Goal: Information Seeking & Learning: Find specific fact

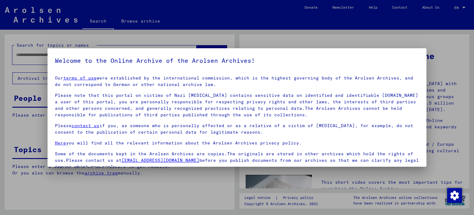
scroll to position [52, 0]
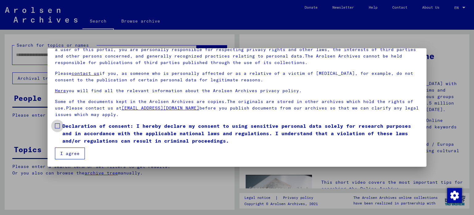
drag, startPoint x: 56, startPoint y: 126, endPoint x: 79, endPoint y: 145, distance: 30.5
click at [56, 126] on span at bounding box center [57, 125] width 5 height 5
click at [73, 153] on button "I agree" at bounding box center [70, 153] width 30 height 12
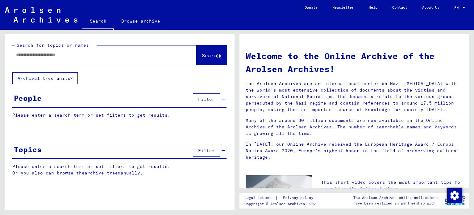
click at [59, 59] on div at bounding box center [95, 55] width 166 height 14
click at [53, 59] on div at bounding box center [95, 55] width 166 height 14
click at [49, 54] on input "text" at bounding box center [97, 55] width 162 height 6
type input "********"
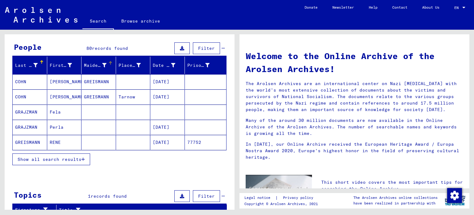
scroll to position [62, 0]
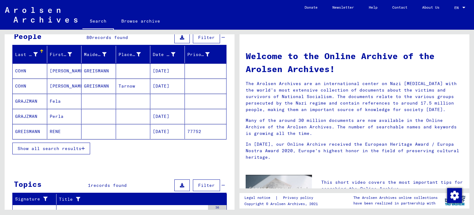
click at [52, 147] on span "Show all search results" at bounding box center [50, 148] width 64 height 6
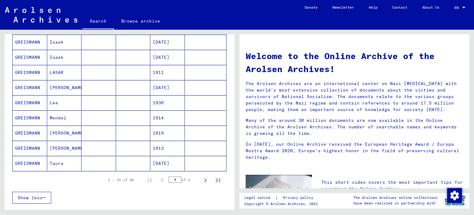
scroll to position [340, 0]
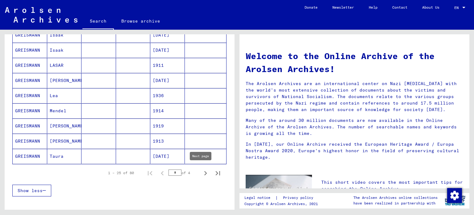
click at [203, 171] on icon "Next page" at bounding box center [205, 173] width 9 height 9
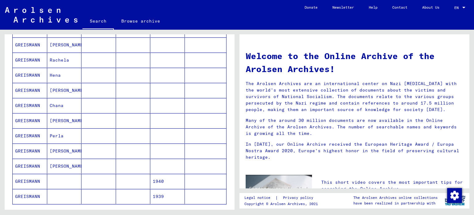
scroll to position [309, 0]
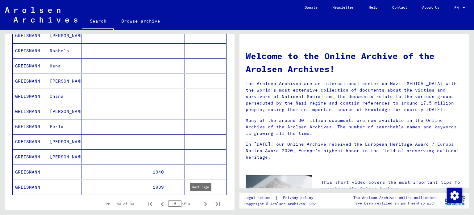
click at [201, 200] on icon "Next page" at bounding box center [205, 204] width 9 height 9
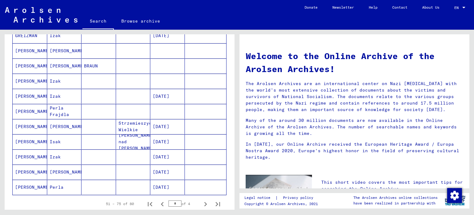
click at [186, 184] on mat-cell at bounding box center [206, 186] width 42 height 15
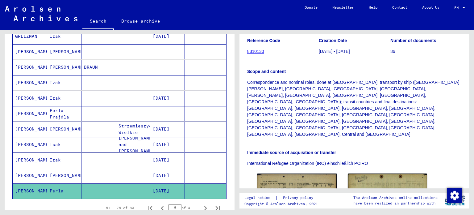
scroll to position [124, 0]
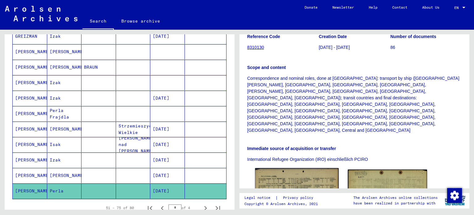
click at [297, 168] on img at bounding box center [296, 196] width 83 height 56
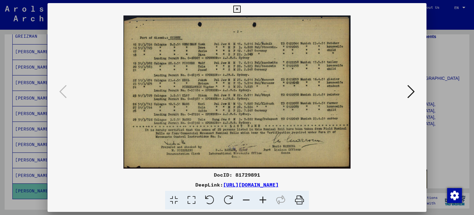
click at [236, 9] on icon at bounding box center [236, 9] width 7 height 7
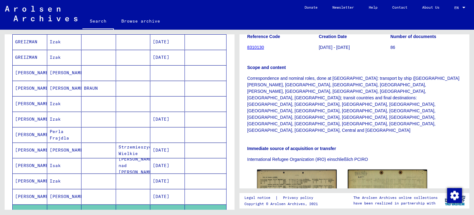
scroll to position [282, 0]
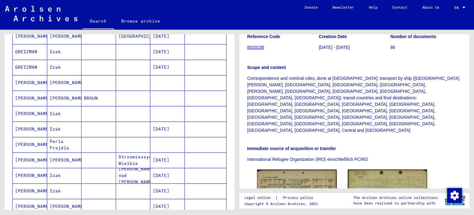
click at [188, 138] on mat-cell at bounding box center [206, 144] width 42 height 15
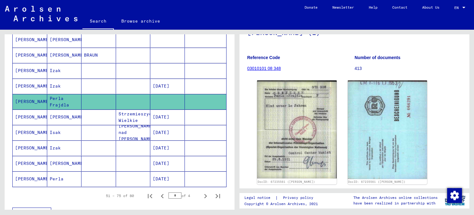
scroll to position [343, 0]
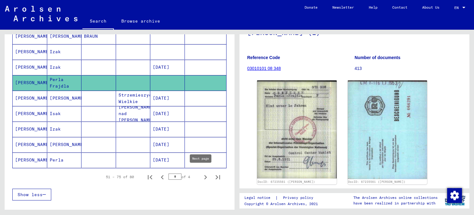
click at [202, 176] on icon "Next page" at bounding box center [205, 177] width 9 height 9
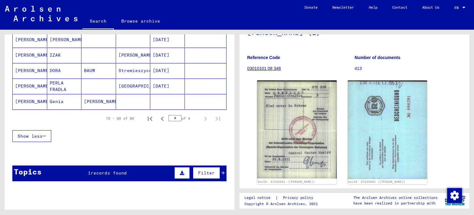
scroll to position [53, 0]
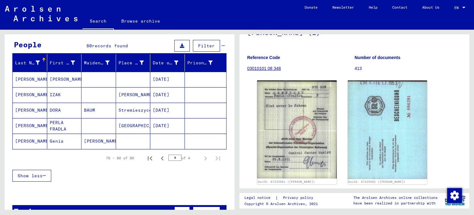
click at [203, 126] on mat-cell at bounding box center [206, 125] width 42 height 15
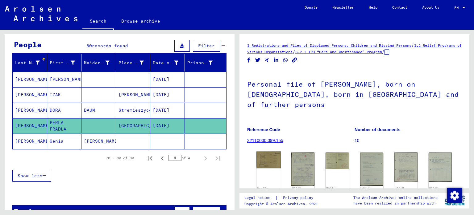
click at [267, 154] on img at bounding box center [269, 159] width 24 height 17
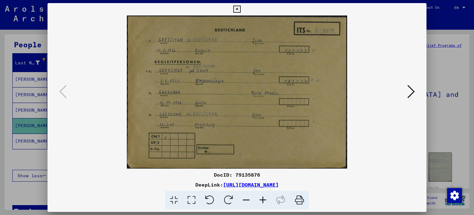
click at [237, 12] on icon at bounding box center [236, 9] width 7 height 7
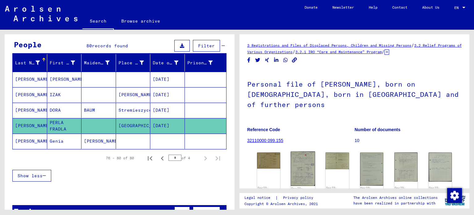
click at [310, 162] on img at bounding box center [303, 168] width 24 height 35
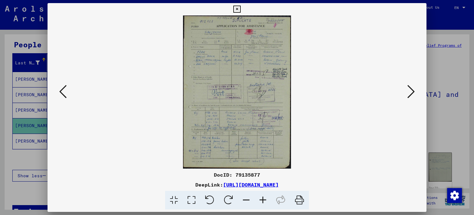
click at [238, 11] on icon at bounding box center [236, 9] width 7 height 7
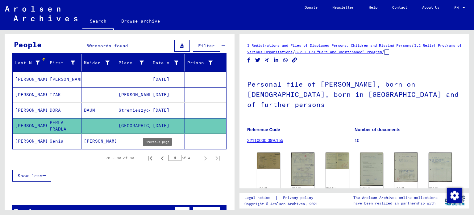
click at [158, 157] on icon "Previous page" at bounding box center [162, 158] width 9 height 9
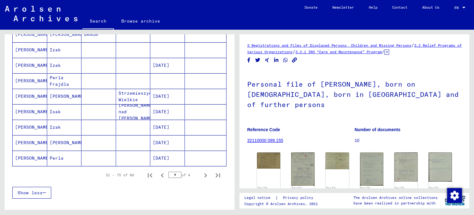
scroll to position [393, 0]
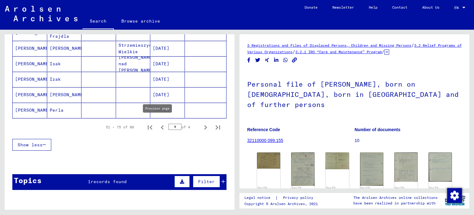
click at [159, 124] on icon "Previous page" at bounding box center [162, 127] width 9 height 9
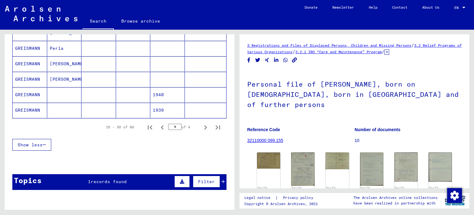
click at [159, 124] on icon "Previous page" at bounding box center [162, 127] width 9 height 9
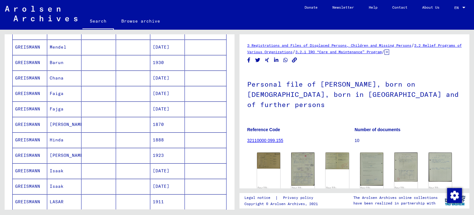
scroll to position [208, 0]
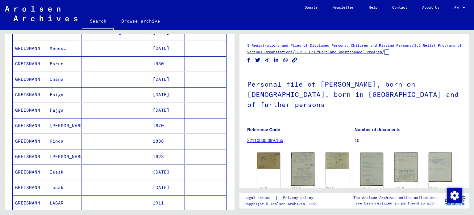
click at [190, 120] on mat-cell at bounding box center [206, 125] width 42 height 15
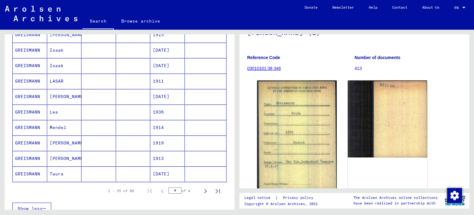
scroll to position [362, 0]
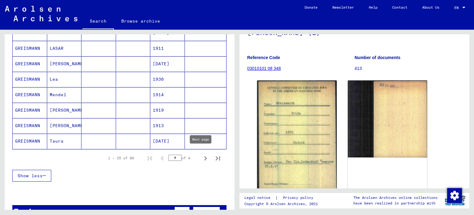
click at [204, 156] on icon "Next page" at bounding box center [205, 158] width 3 height 4
type input "*"
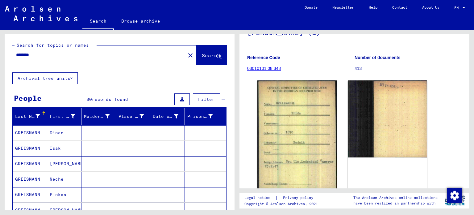
scroll to position [0, 0]
drag, startPoint x: 49, startPoint y: 55, endPoint x: 0, endPoint y: 53, distance: 49.5
click at [0, 53] on div "Search for topics or names ******** close Search Archival tree units People 80 …" at bounding box center [118, 120] width 237 height 180
type input "******"
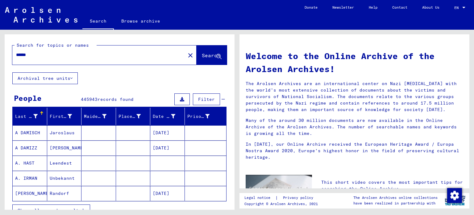
click at [43, 11] on img at bounding box center [41, 14] width 73 height 15
